Goal: Task Accomplishment & Management: Complete application form

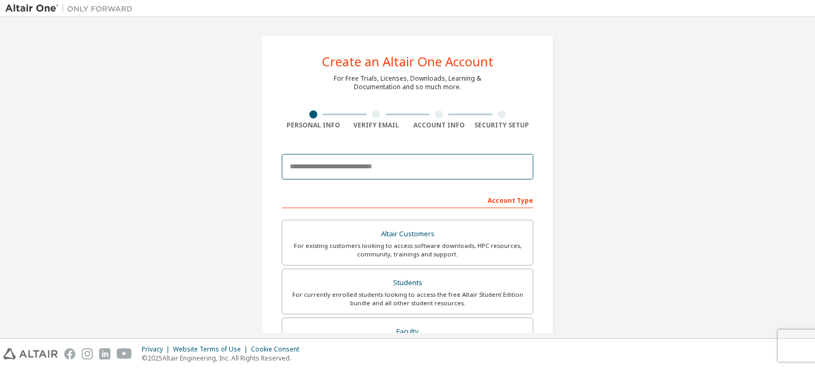
click at [365, 163] on input "email" at bounding box center [408, 166] width 252 height 25
type input "**********"
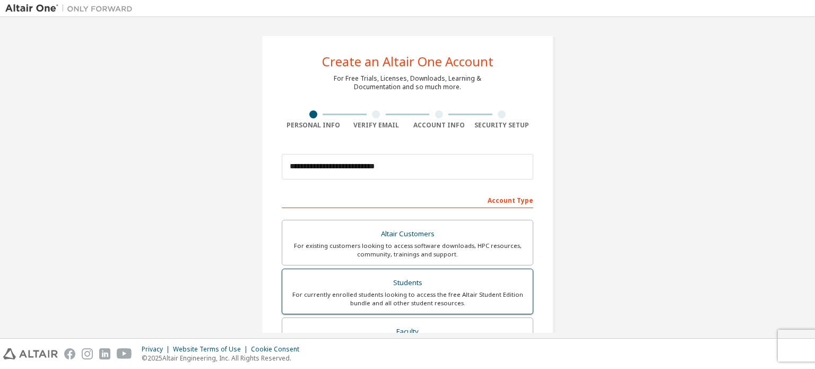
click at [408, 287] on div "Students" at bounding box center [408, 282] width 238 height 15
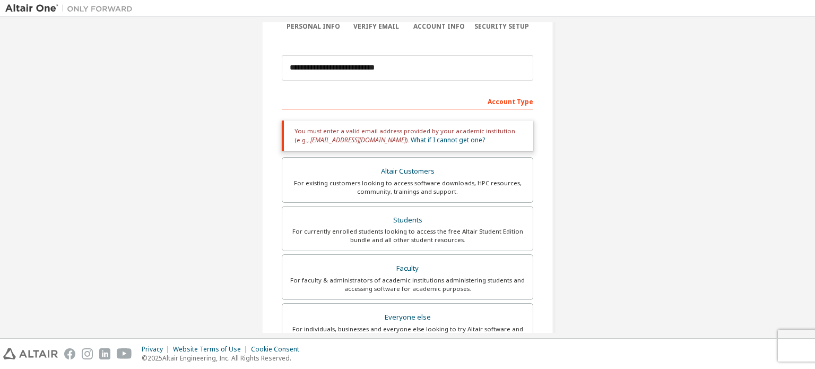
scroll to position [104, 0]
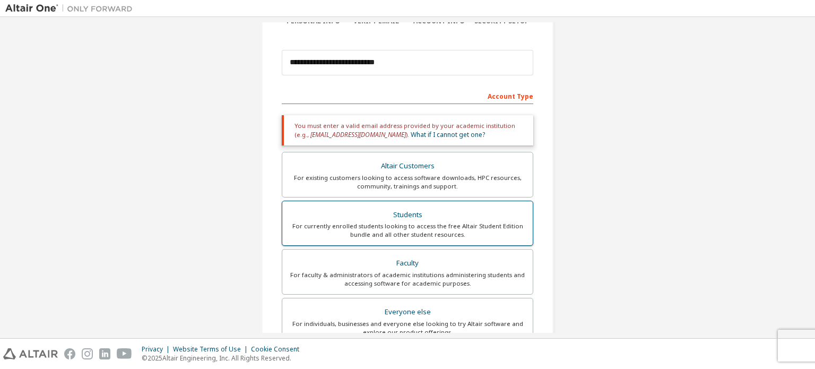
click at [488, 211] on div "Students" at bounding box center [408, 214] width 238 height 15
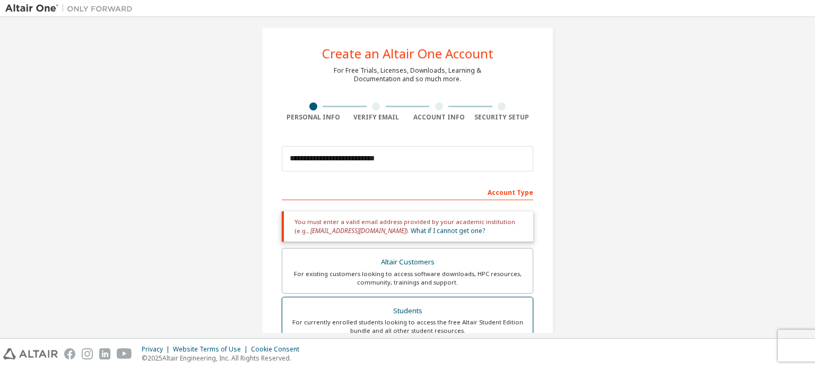
scroll to position [7, 0]
click at [369, 118] on div "Verify Email" at bounding box center [376, 118] width 63 height 8
click at [505, 191] on div "Account Type" at bounding box center [408, 192] width 252 height 17
click at [512, 196] on div "Account Type" at bounding box center [408, 192] width 252 height 17
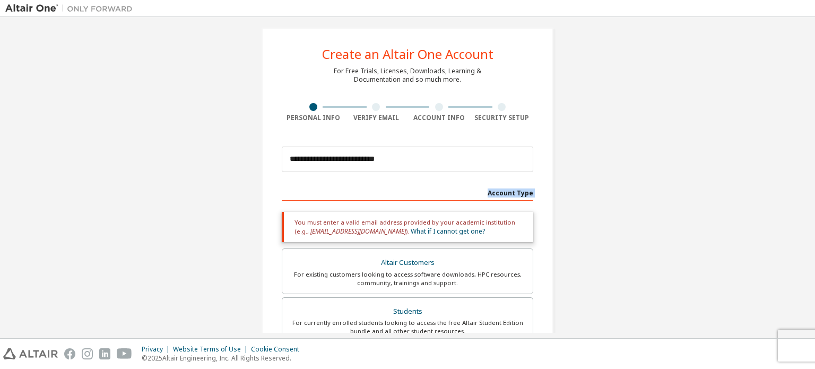
click at [512, 196] on div "Account Type" at bounding box center [408, 192] width 252 height 17
click at [418, 230] on link "What if I cannot get one?" at bounding box center [448, 231] width 74 height 9
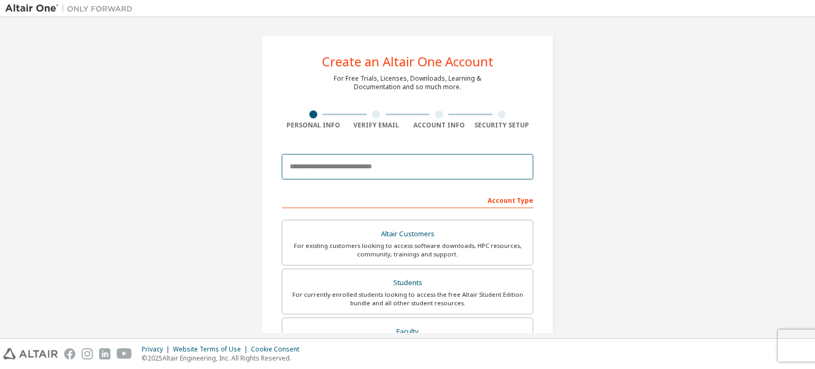
click at [367, 172] on input "email" at bounding box center [408, 166] width 252 height 25
type input "**********"
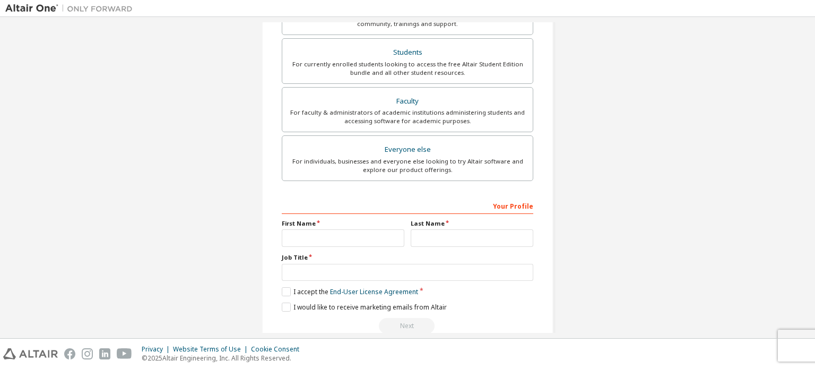
scroll to position [249, 0]
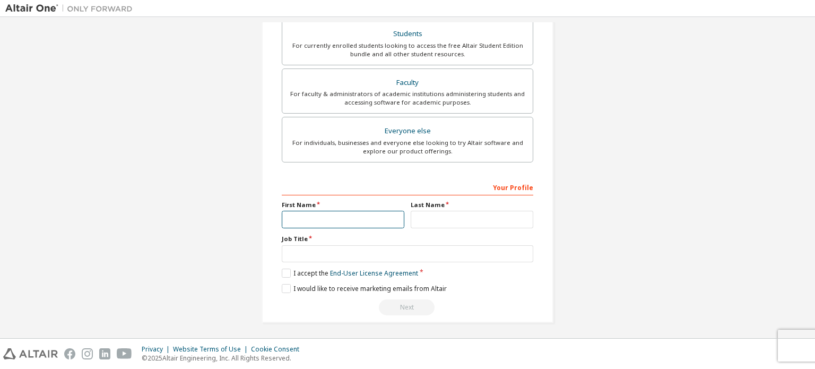
click at [351, 220] on input "text" at bounding box center [343, 220] width 123 height 18
type input "**********"
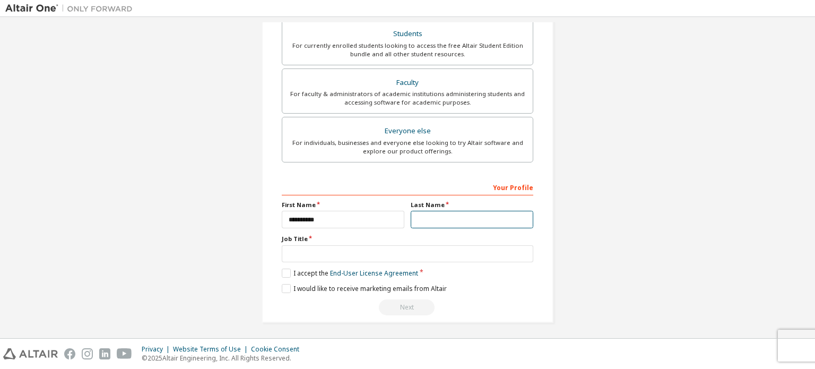
click at [411, 219] on input "text" at bounding box center [472, 220] width 123 height 18
type input "*"
type input "**********"
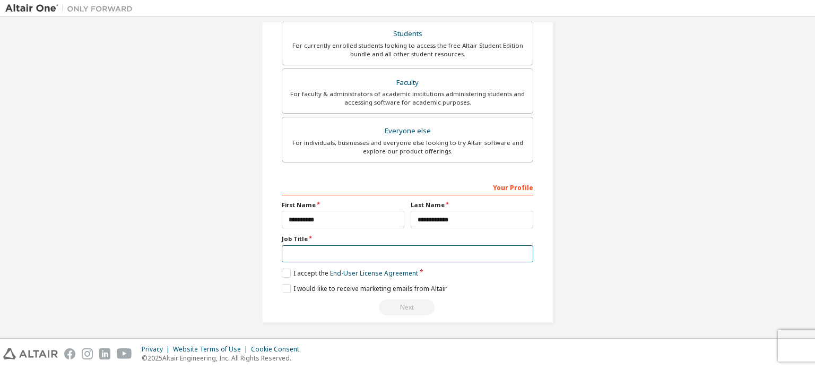
click at [357, 253] on input "text" at bounding box center [408, 254] width 252 height 18
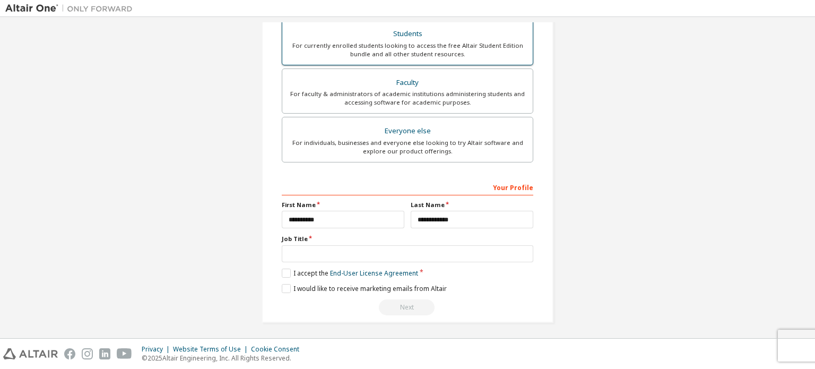
click at [454, 33] on div "Students" at bounding box center [408, 34] width 238 height 15
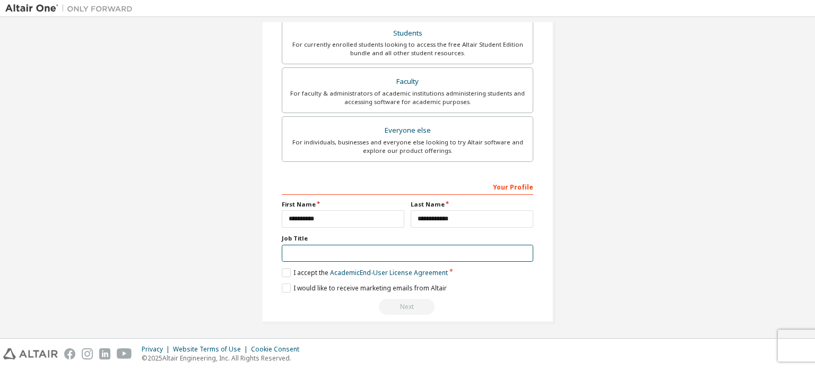
click at [312, 260] on input "text" at bounding box center [408, 254] width 252 height 18
type input "*******"
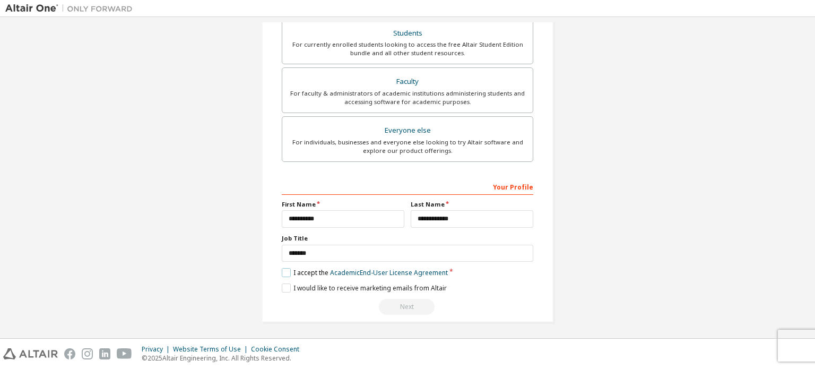
click at [282, 273] on label "I accept the Academic End-User License Agreement" at bounding box center [365, 272] width 166 height 9
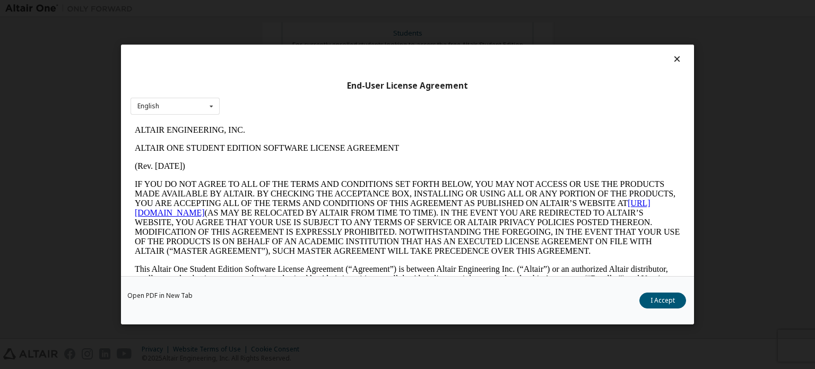
scroll to position [0, 0]
click at [653, 306] on button "I Accept" at bounding box center [662, 300] width 47 height 16
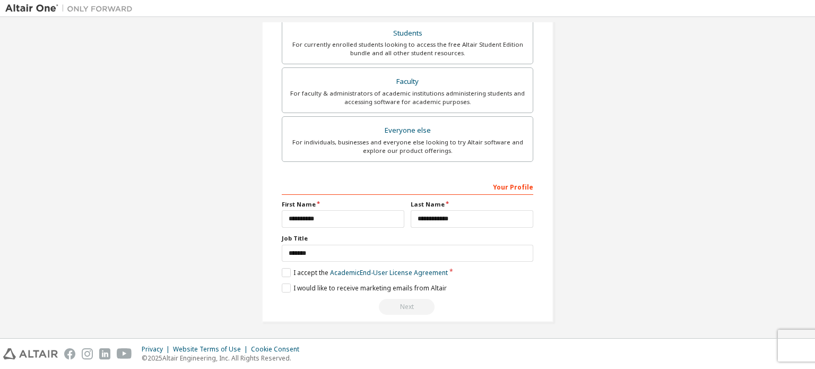
click at [653, 306] on div "**********" at bounding box center [407, 36] width 805 height 598
click at [282, 287] on label "I would like to receive marketing emails from Altair" at bounding box center [364, 287] width 165 height 9
click at [395, 310] on div "Next" at bounding box center [408, 307] width 252 height 16
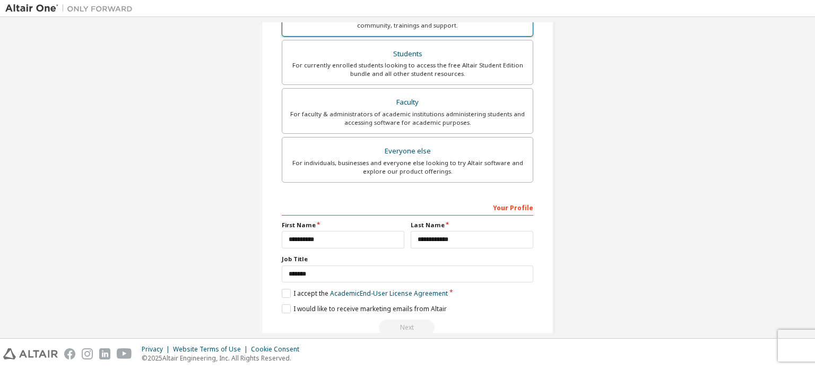
scroll to position [286, 0]
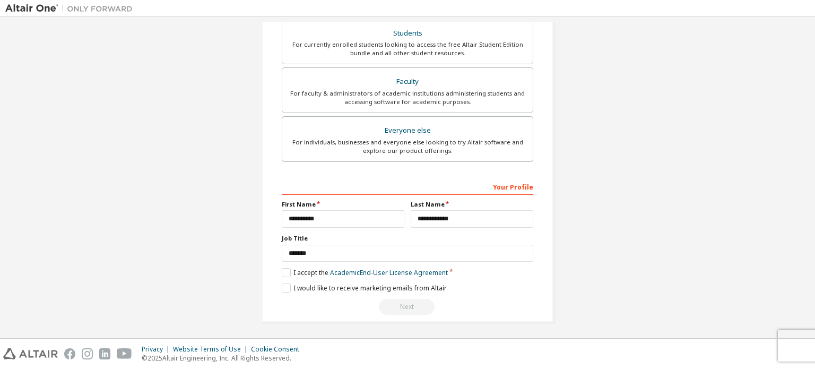
click at [405, 303] on div "Next" at bounding box center [408, 307] width 252 height 16
